Goal: Task Accomplishment & Management: Manage account settings

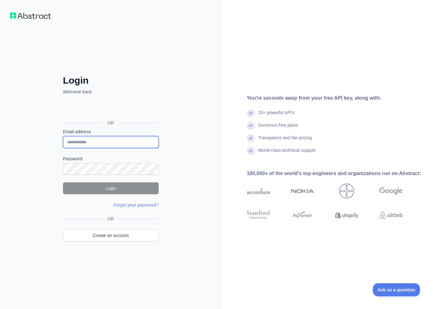
click at [99, 144] on input "Email address" at bounding box center [111, 142] width 96 height 12
click at [38, 173] on div "Login Welcome back OR Email address Password Login Forgot your password? Please…" at bounding box center [111, 154] width 222 height 309
click at [103, 141] on input "Email address" at bounding box center [111, 142] width 96 height 12
type input "**********"
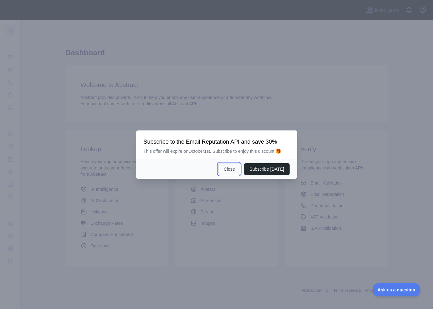
click at [233, 168] on button "Close" at bounding box center [229, 169] width 22 height 12
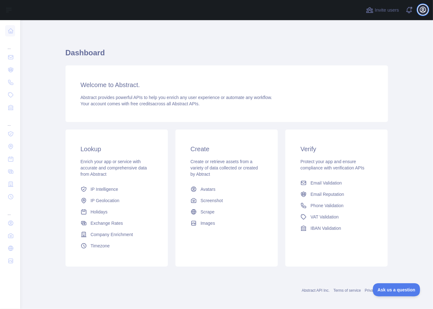
click at [424, 10] on icon "button" at bounding box center [423, 10] width 8 height 8
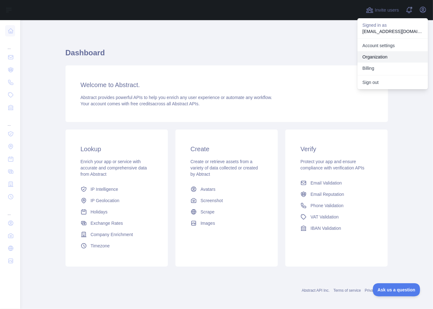
click at [387, 56] on link "Organization" at bounding box center [392, 56] width 71 height 11
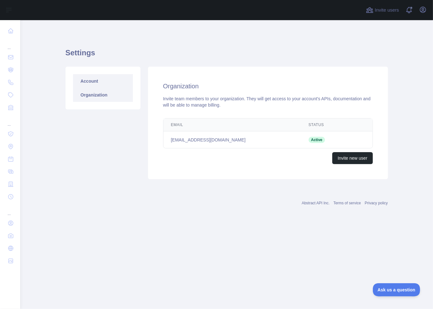
click at [100, 79] on link "Account" at bounding box center [103, 81] width 60 height 14
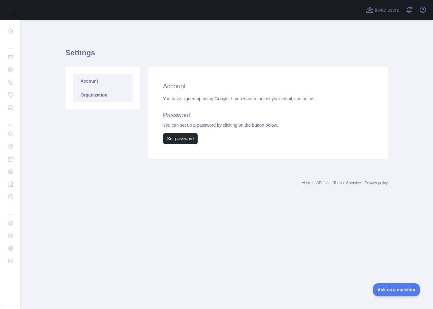
click at [88, 90] on link "Organization" at bounding box center [103, 95] width 60 height 14
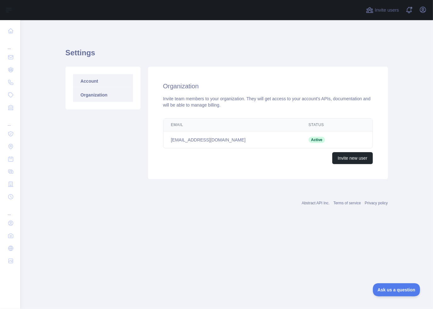
click at [98, 84] on link "Account" at bounding box center [103, 81] width 60 height 14
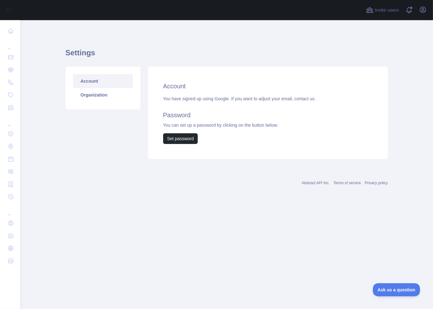
click at [101, 120] on div "Account Organization" at bounding box center [103, 113] width 82 height 93
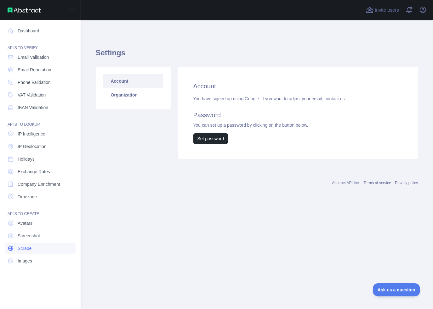
click at [31, 251] on link "Scrape" at bounding box center [40, 248] width 71 height 11
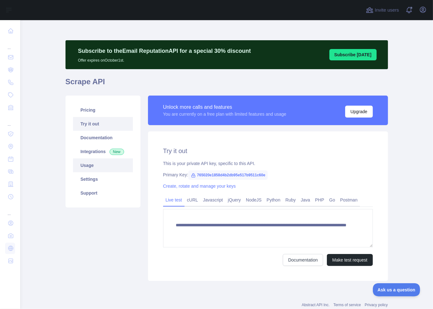
click at [78, 167] on link "Usage" at bounding box center [103, 166] width 60 height 14
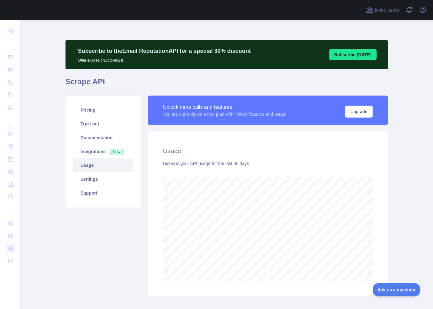
scroll to position [289, 407]
